Goal: Task Accomplishment & Management: Use online tool/utility

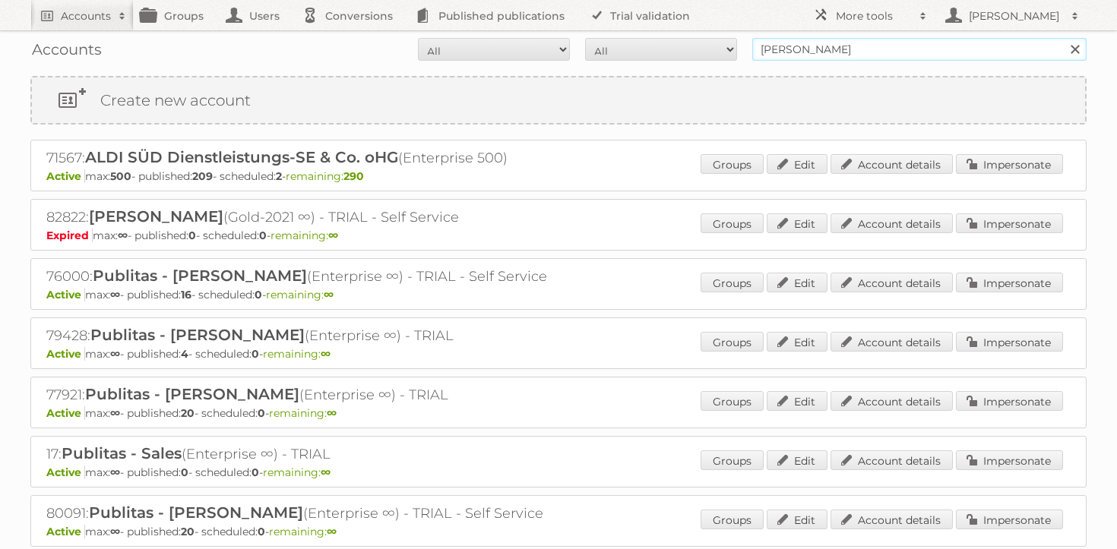
click at [831, 55] on input "[PERSON_NAME]" at bounding box center [919, 49] width 334 height 23
click at [831, 55] on input "rossmann" at bounding box center [919, 49] width 334 height 23
type input "maxroy"
click at [1063, 38] on input "Search" at bounding box center [1074, 49] width 23 height 23
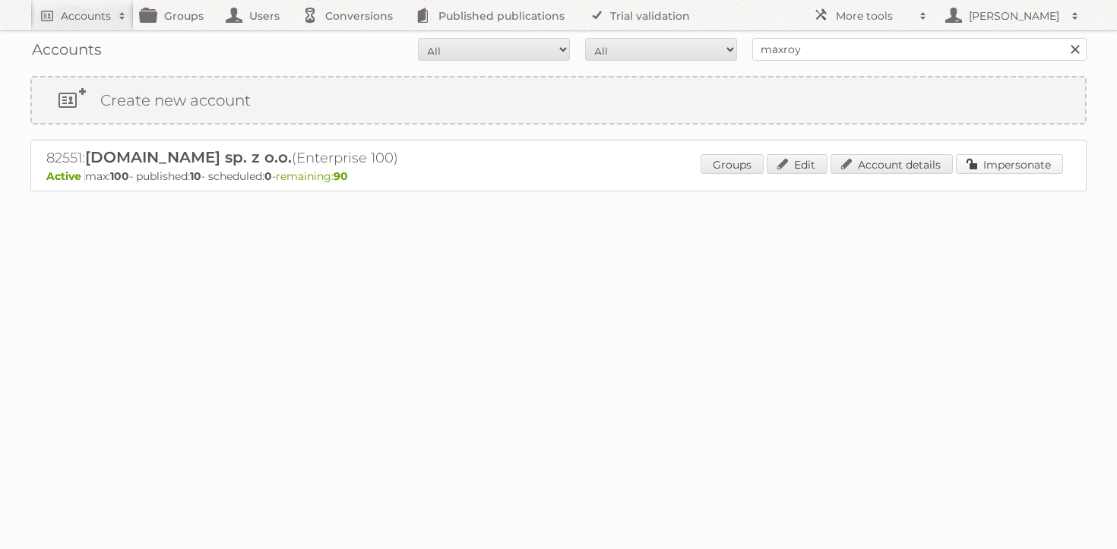
click at [986, 159] on link "Impersonate" at bounding box center [1009, 164] width 107 height 20
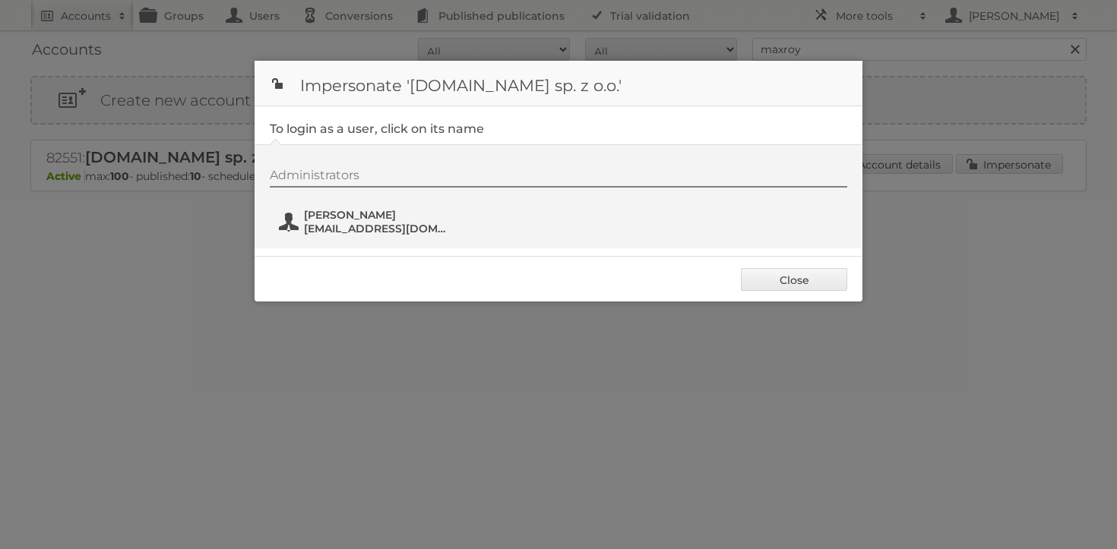
click at [355, 232] on span "bartosz.berlinski@maxroy.com" at bounding box center [377, 229] width 147 height 14
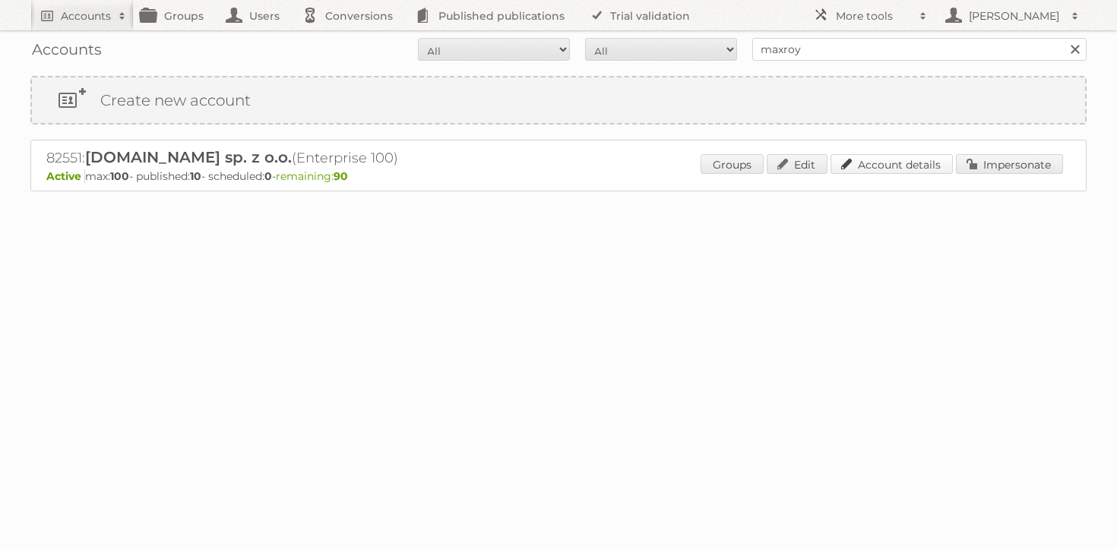
click at [912, 170] on link "Account details" at bounding box center [891, 164] width 122 height 20
